Goal: Transaction & Acquisition: Subscribe to service/newsletter

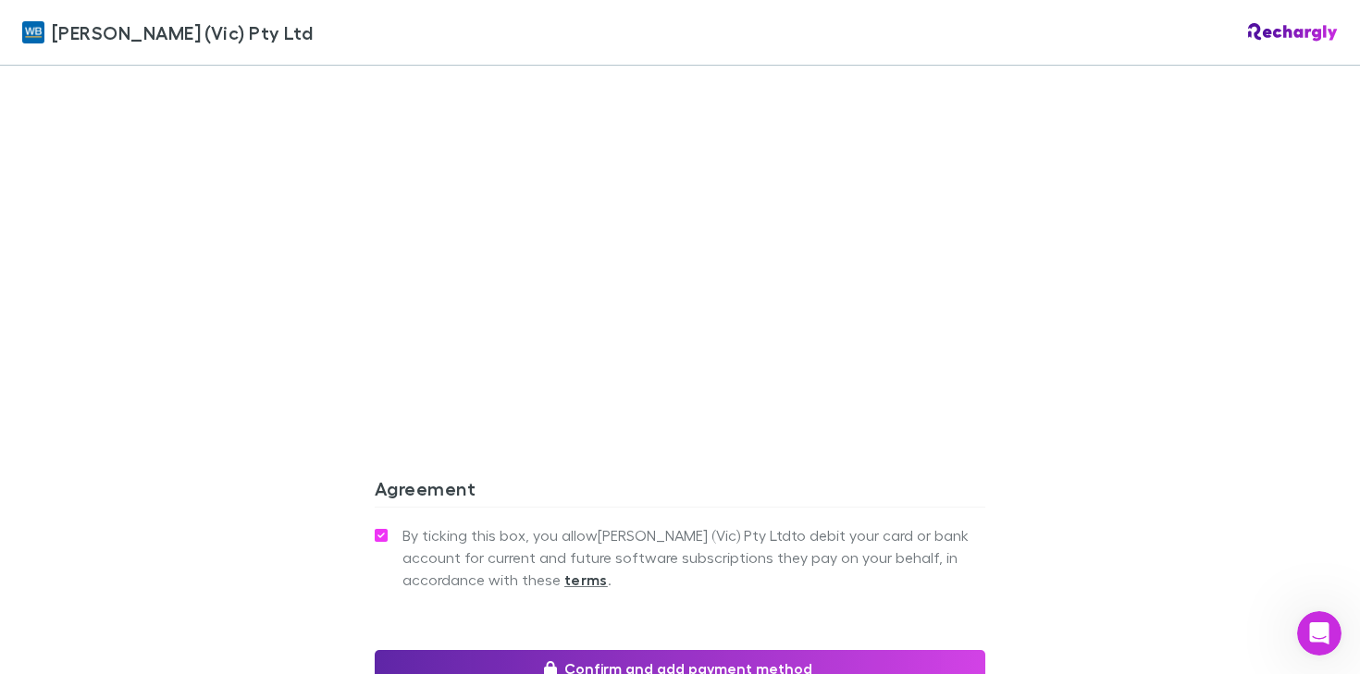
scroll to position [1610, 0]
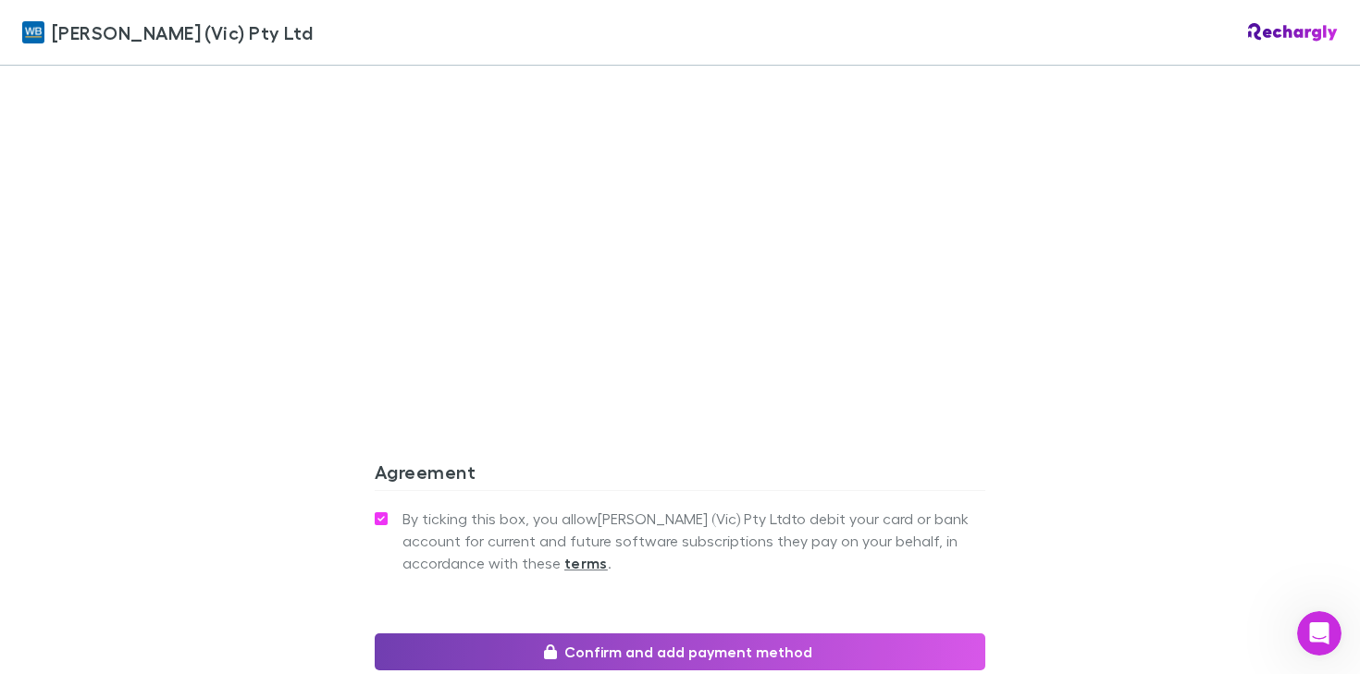
click at [711, 637] on button "Confirm and add payment method" at bounding box center [680, 652] width 611 height 37
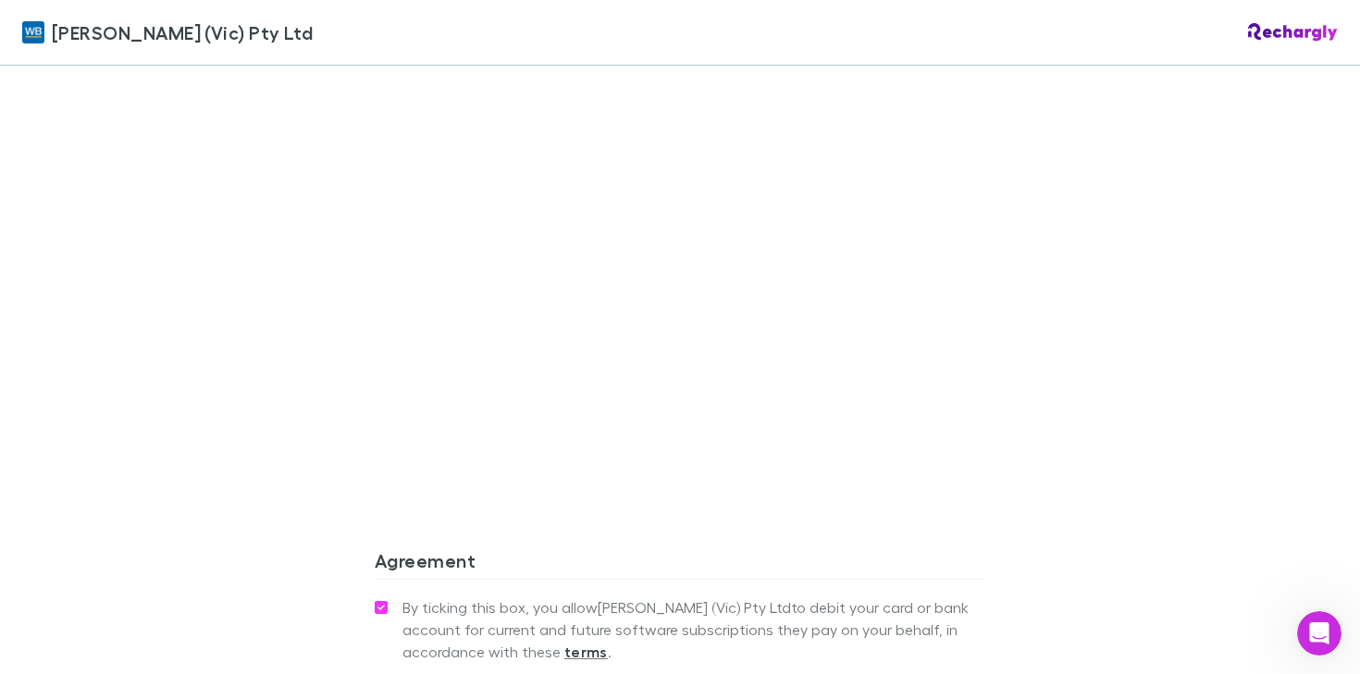
scroll to position [1676, 0]
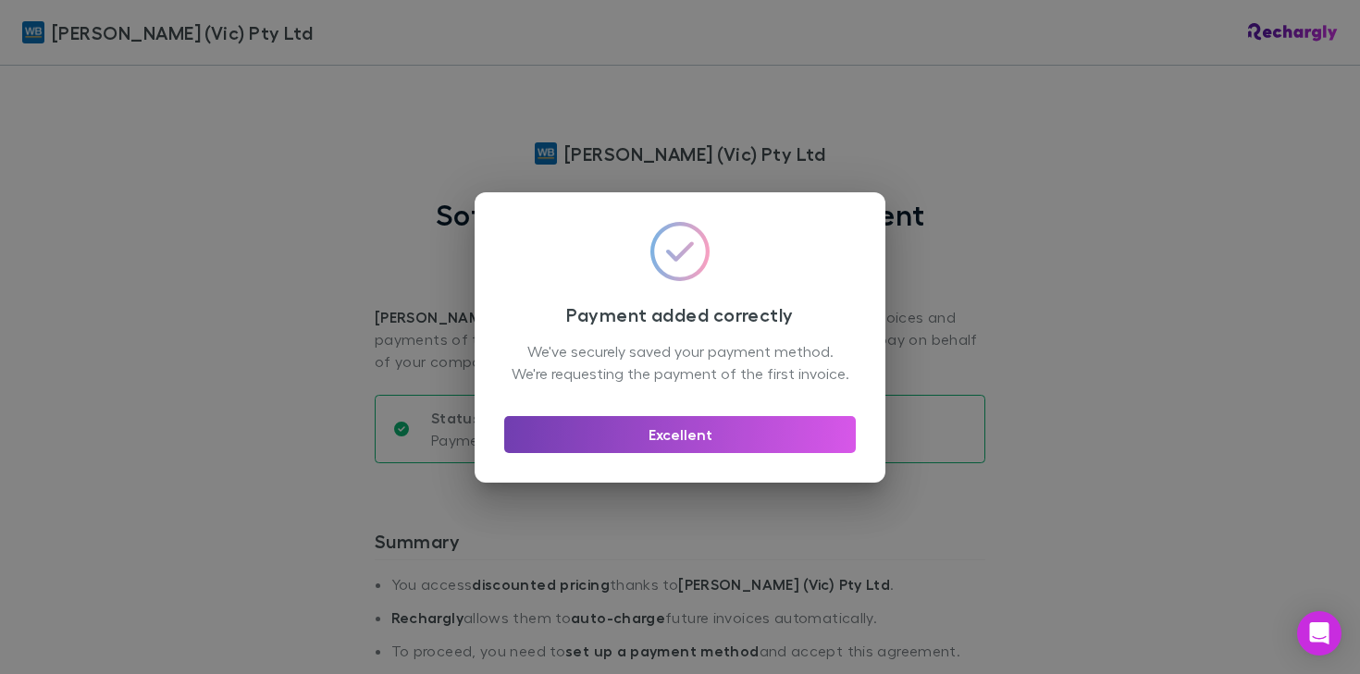
click at [724, 441] on button "Excellent" at bounding box center [680, 434] width 352 height 37
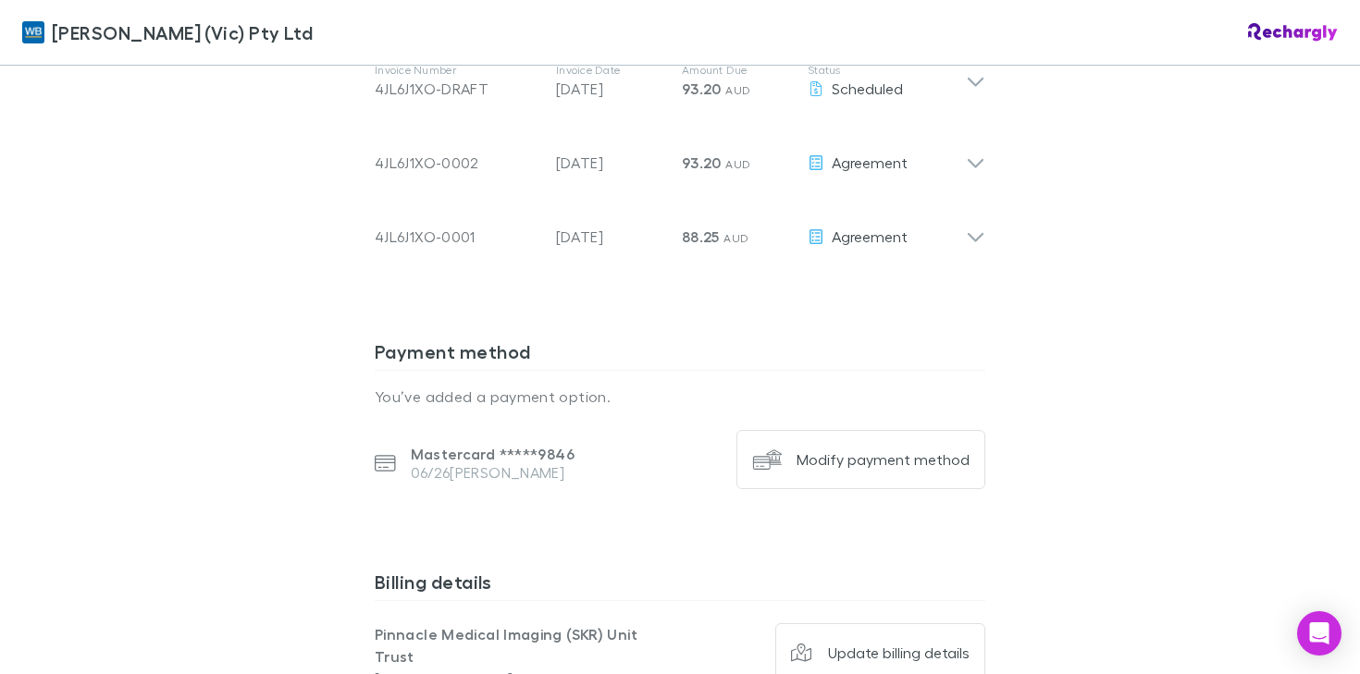
scroll to position [1110, 0]
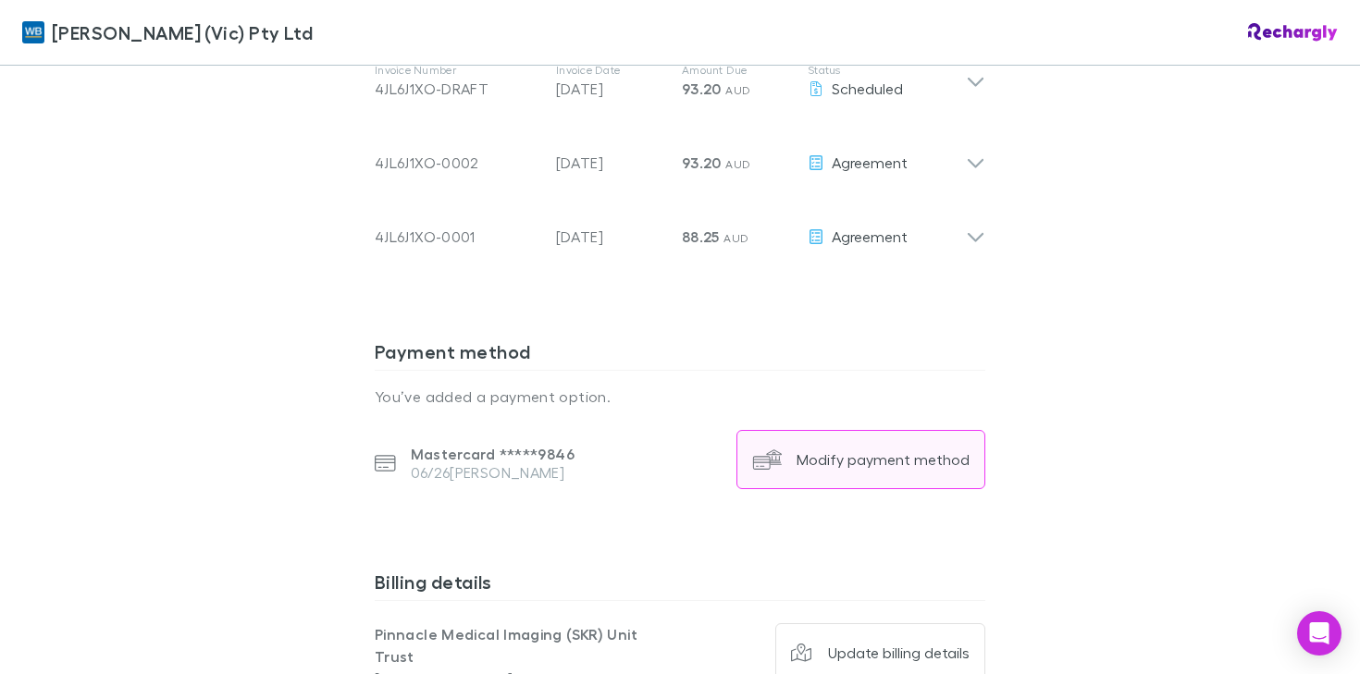
click at [774, 468] on img "button" at bounding box center [767, 460] width 30 height 30
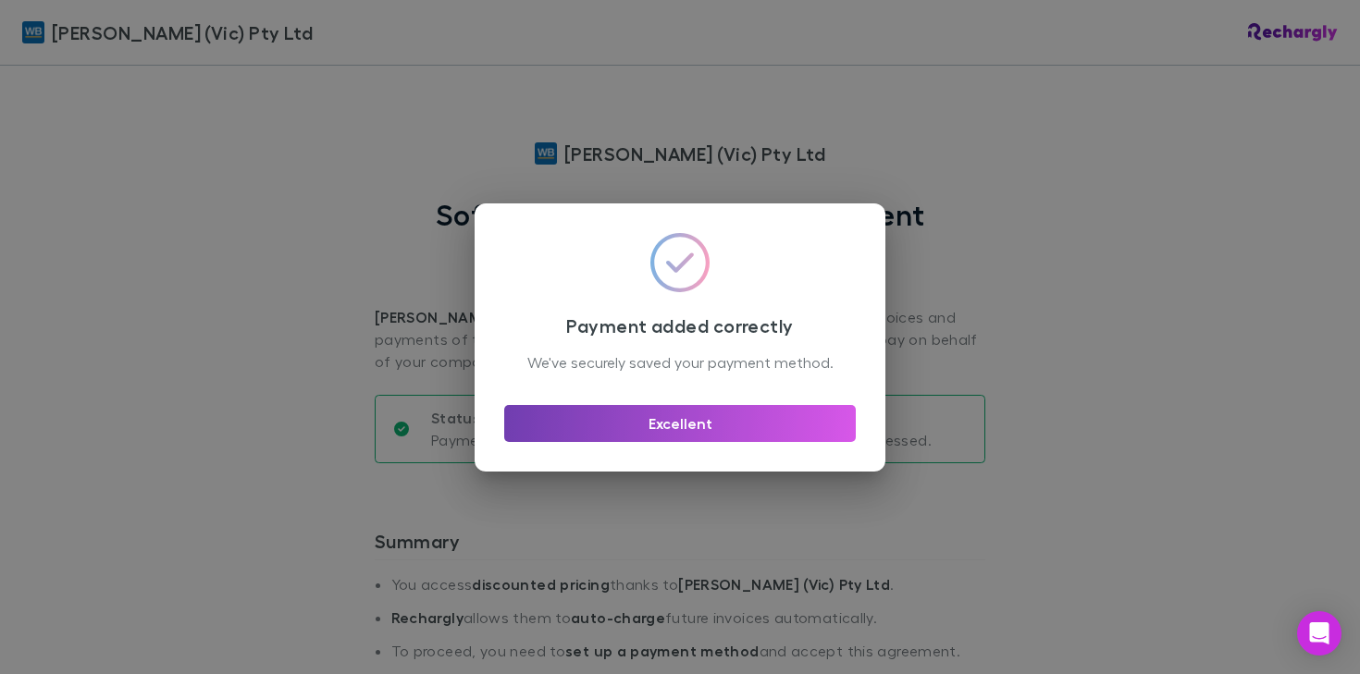
click at [733, 442] on button "Excellent" at bounding box center [680, 423] width 352 height 37
